Goal: Information Seeking & Learning: Learn about a topic

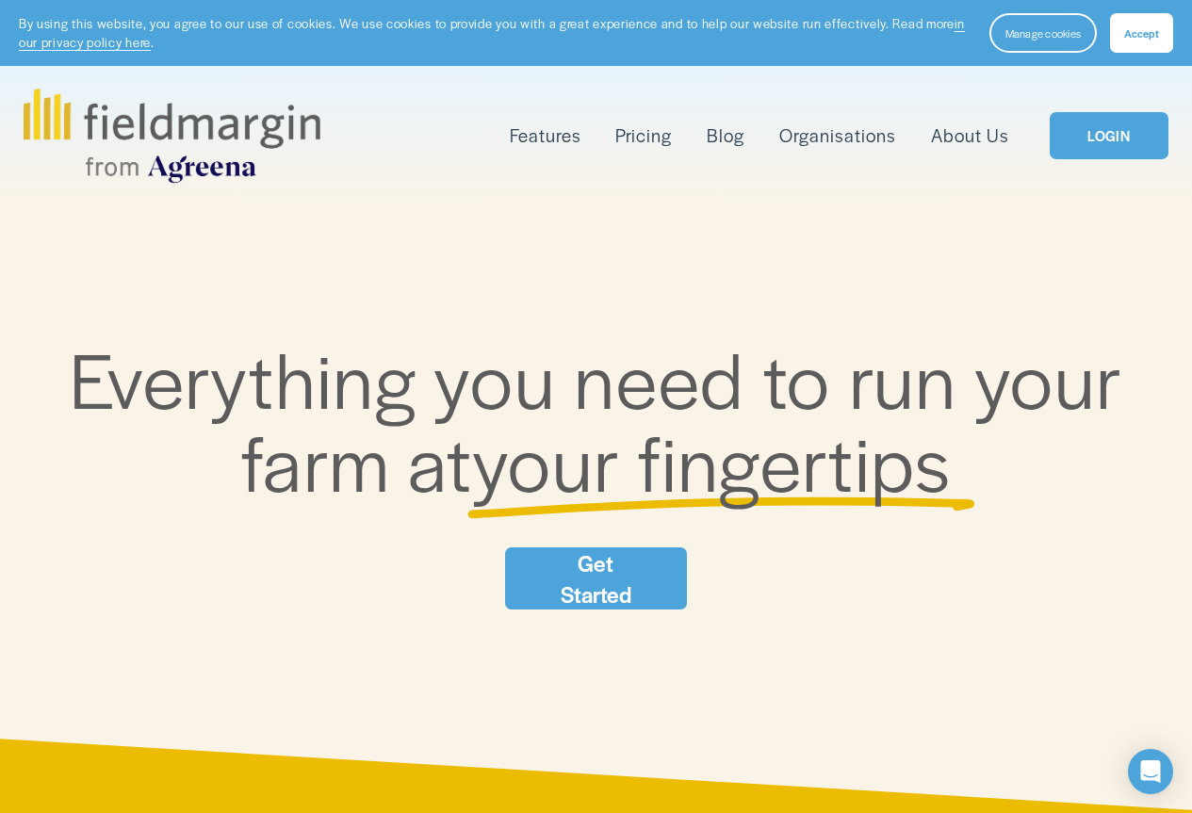
click at [1120, 41] on button "Accept" at bounding box center [1141, 33] width 63 height 40
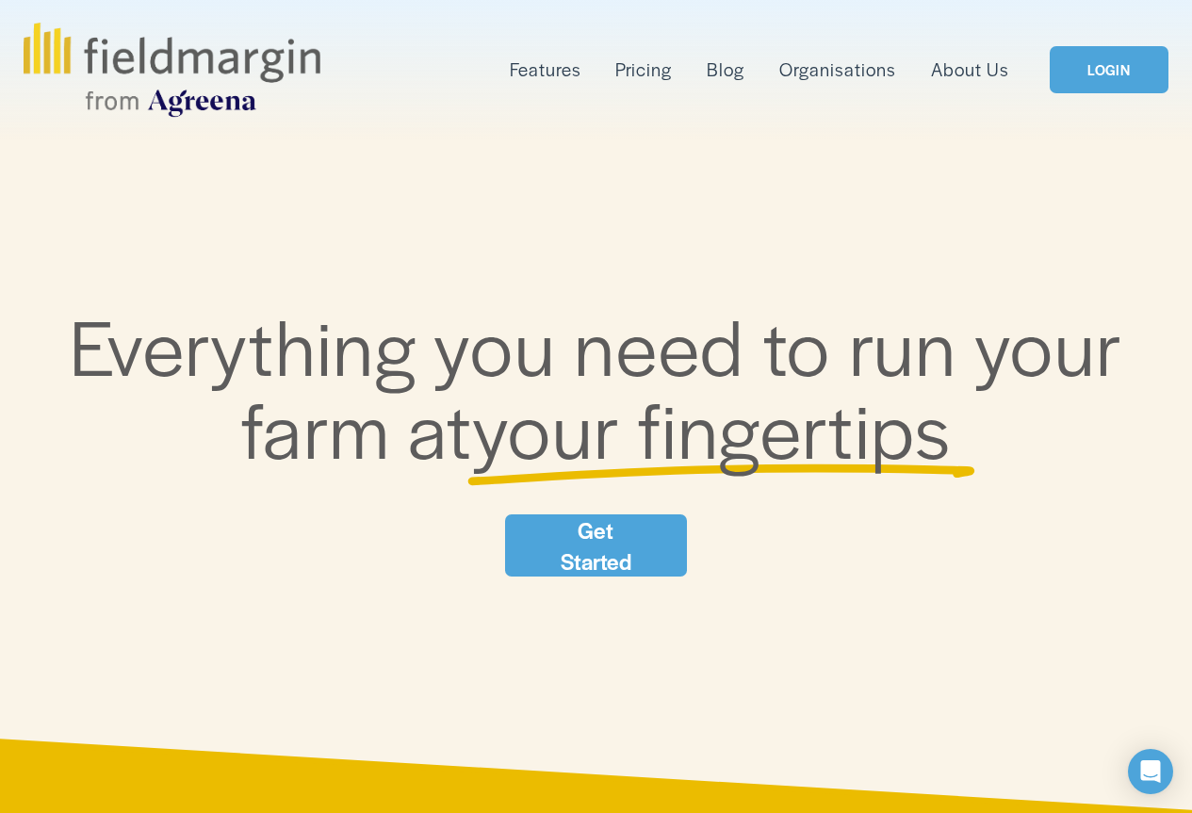
click at [1059, 65] on link "LOGIN" at bounding box center [1109, 70] width 119 height 48
click at [941, 144] on div at bounding box center [596, 406] width 1192 height 813
click at [624, 69] on link "Pricing" at bounding box center [643, 70] width 57 height 30
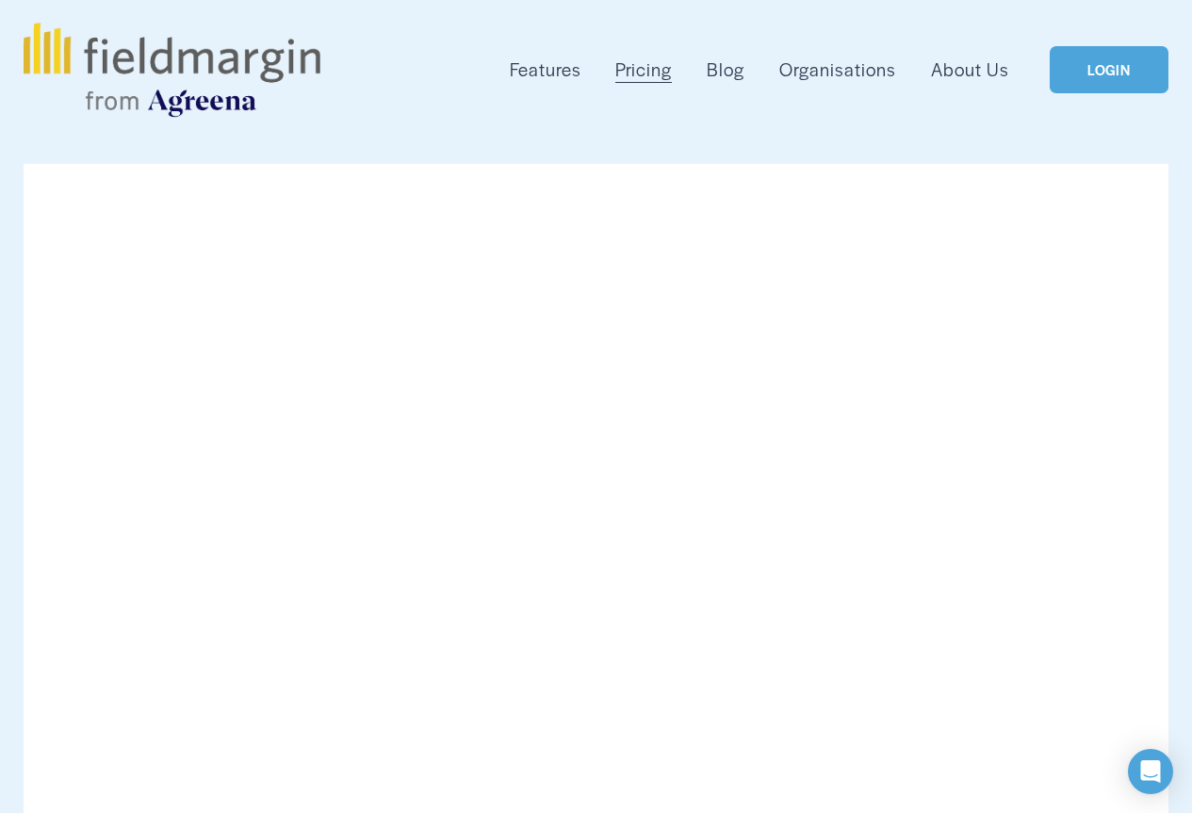
click at [643, 77] on link "Pricing" at bounding box center [643, 70] width 57 height 30
click at [1082, 68] on link "LOGIN" at bounding box center [1109, 70] width 119 height 48
